Goal: Transaction & Acquisition: Purchase product/service

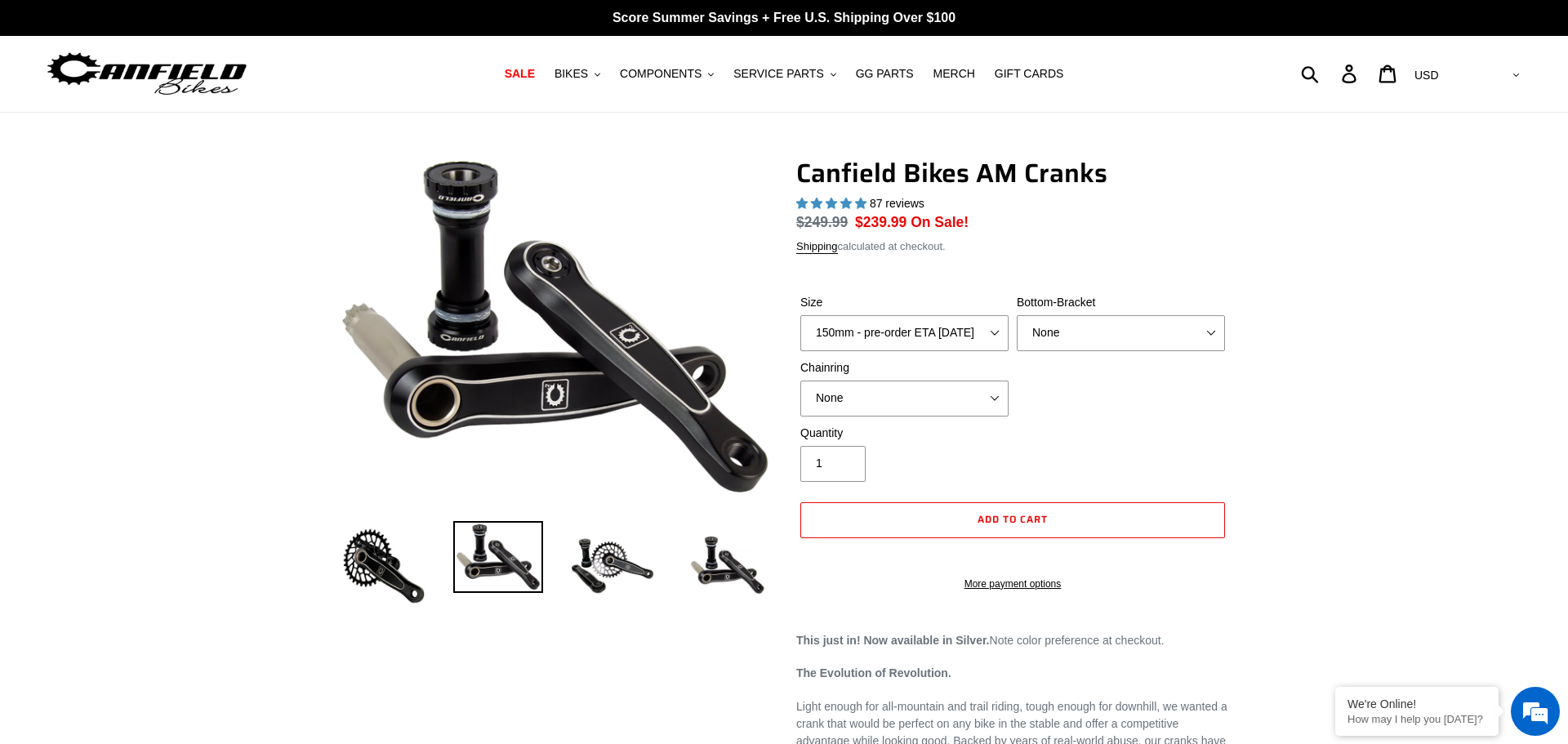
select select "highest-rating"
click at [702, 71] on span "COMPONENTS" at bounding box center [660, 74] width 82 height 14
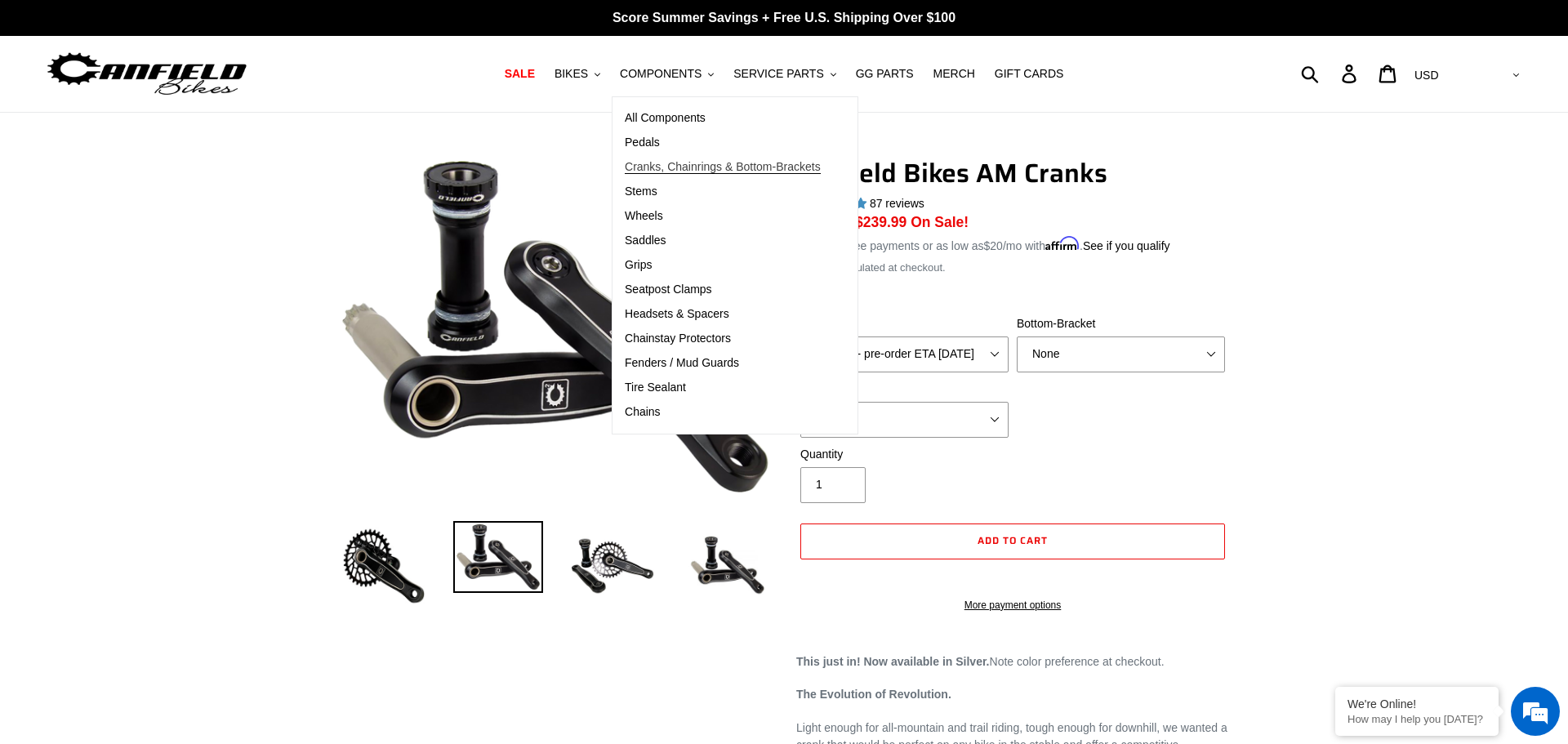
click at [659, 166] on span "Cranks, Chainrings & Bottom-Brackets" at bounding box center [723, 167] width 196 height 14
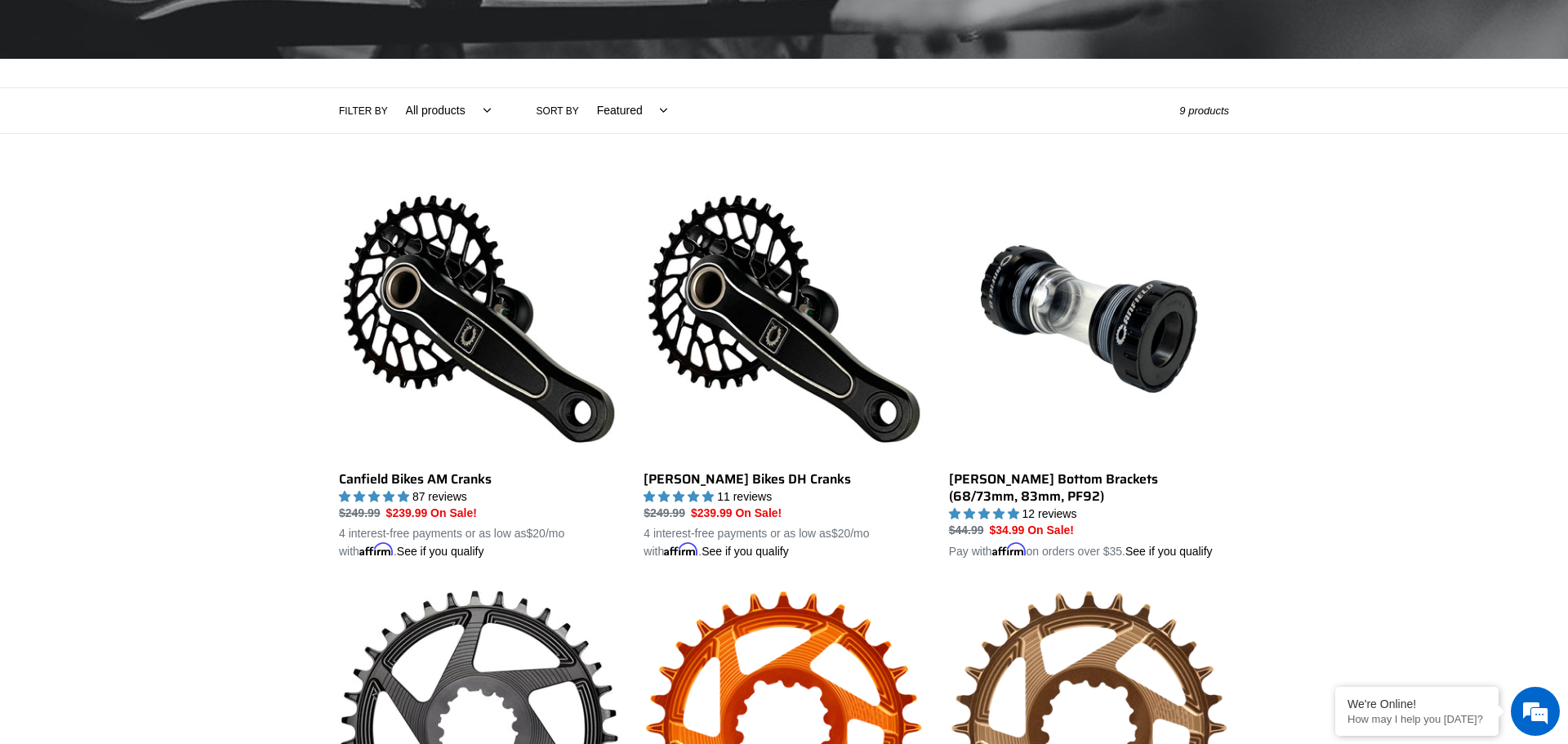
scroll to position [110, 0]
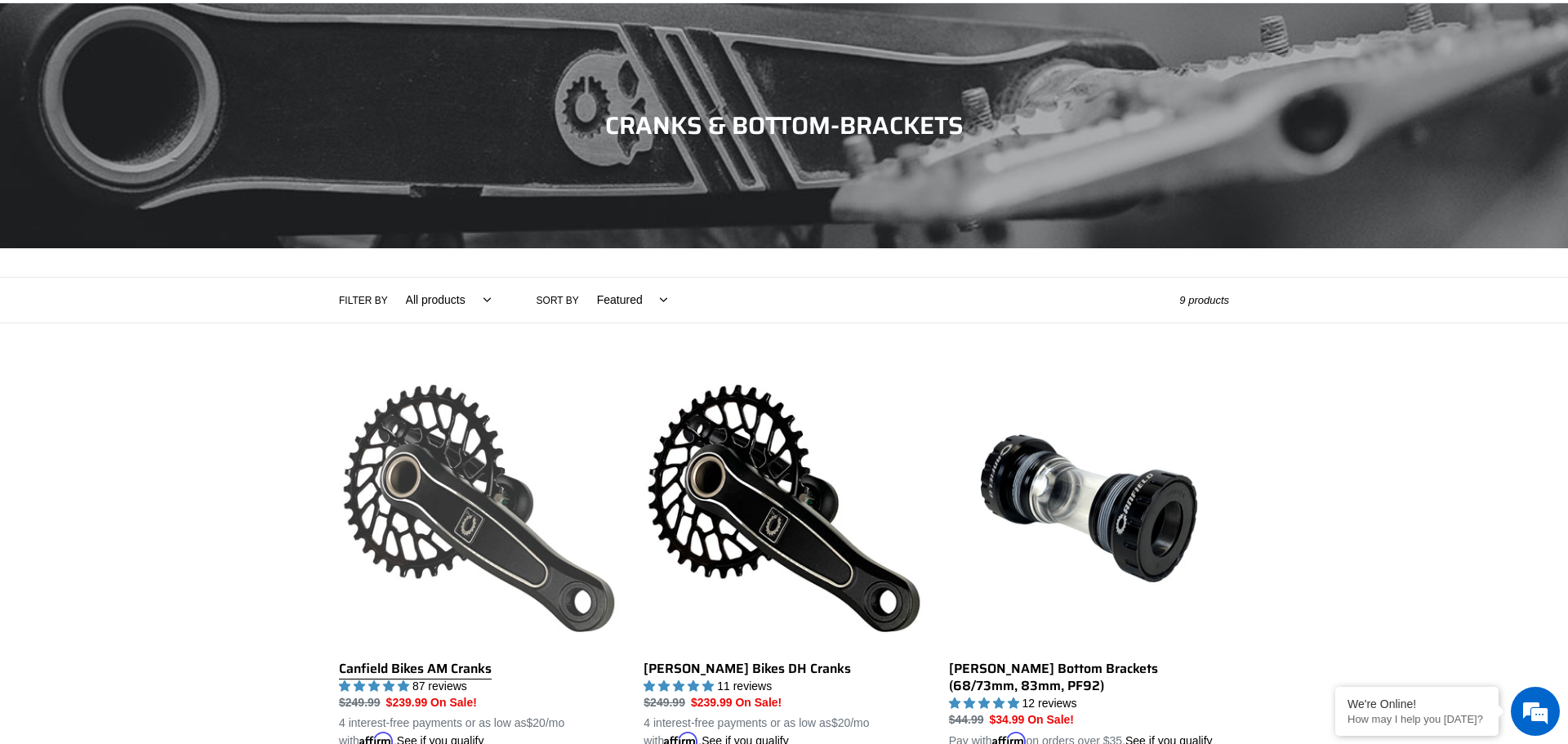
click at [481, 482] on link "Canfield Bikes AM Cranks" at bounding box center [479, 559] width 280 height 382
